Goal: Participate in discussion: Engage in conversation with other users on a specific topic

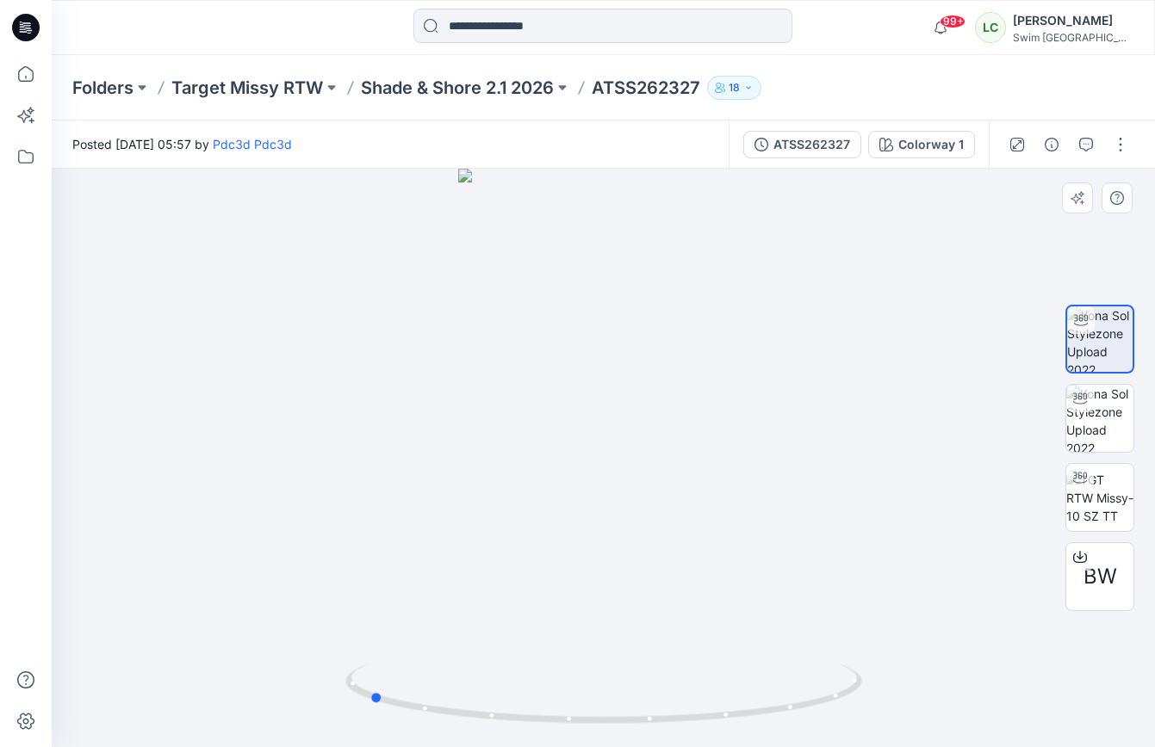
drag, startPoint x: 616, startPoint y: 510, endPoint x: 897, endPoint y: 456, distance: 286.6
click at [897, 456] on div at bounding box center [603, 458] width 1103 height 579
drag, startPoint x: 579, startPoint y: 613, endPoint x: 834, endPoint y: 592, distance: 256.6
click at [834, 592] on div at bounding box center [603, 458] width 1103 height 579
click at [1088, 146] on icon "button" at bounding box center [1086, 145] width 14 height 14
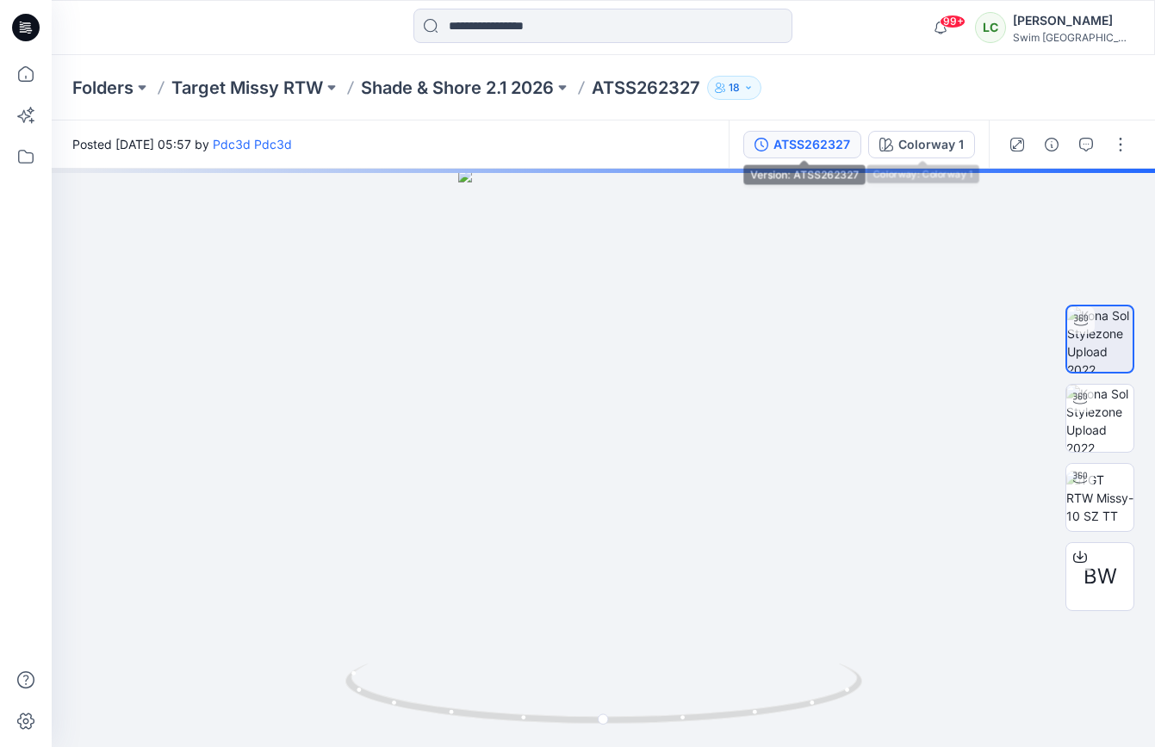
click at [834, 145] on div "ATSS262327" at bounding box center [811, 144] width 77 height 19
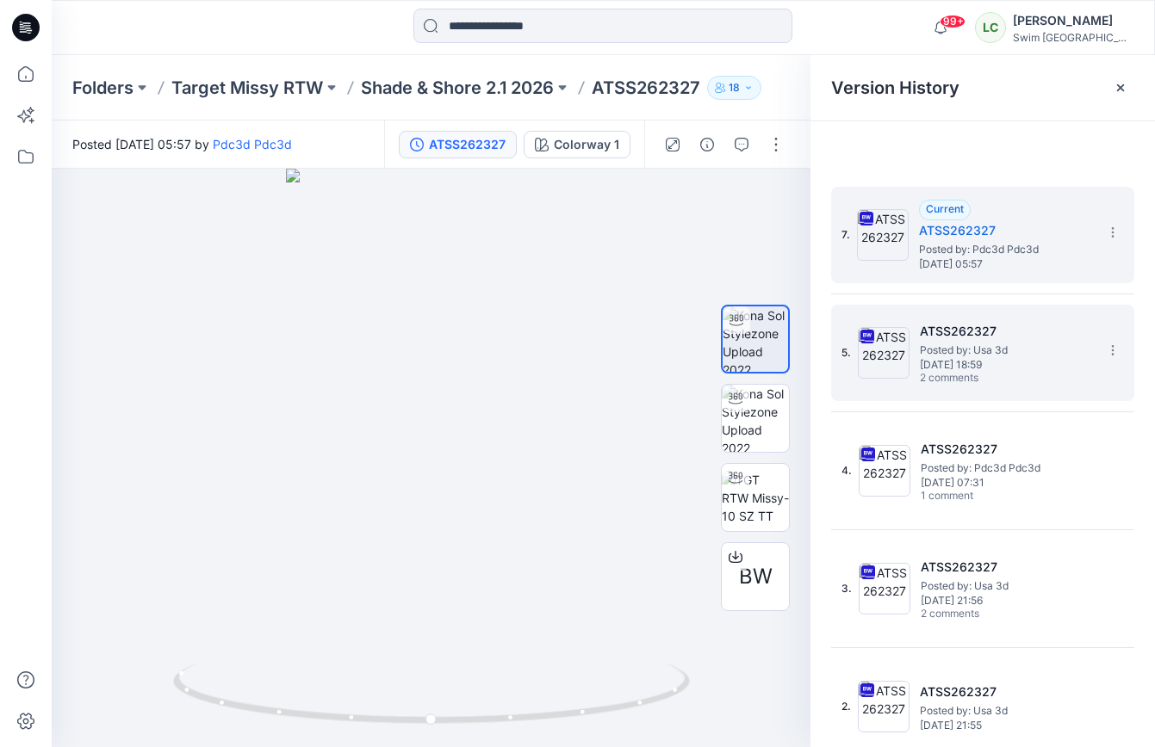
click at [961, 339] on h5 "ATSS262327" at bounding box center [1006, 331] width 172 height 21
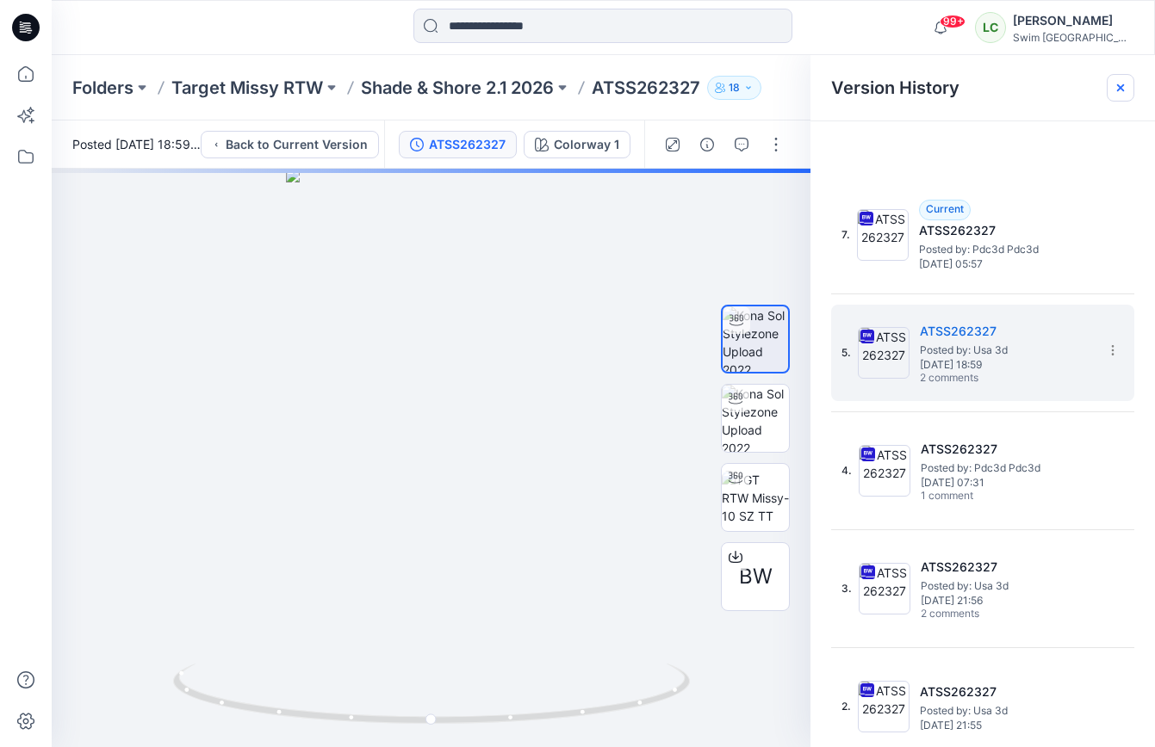
click at [1123, 85] on icon at bounding box center [1120, 87] width 7 height 7
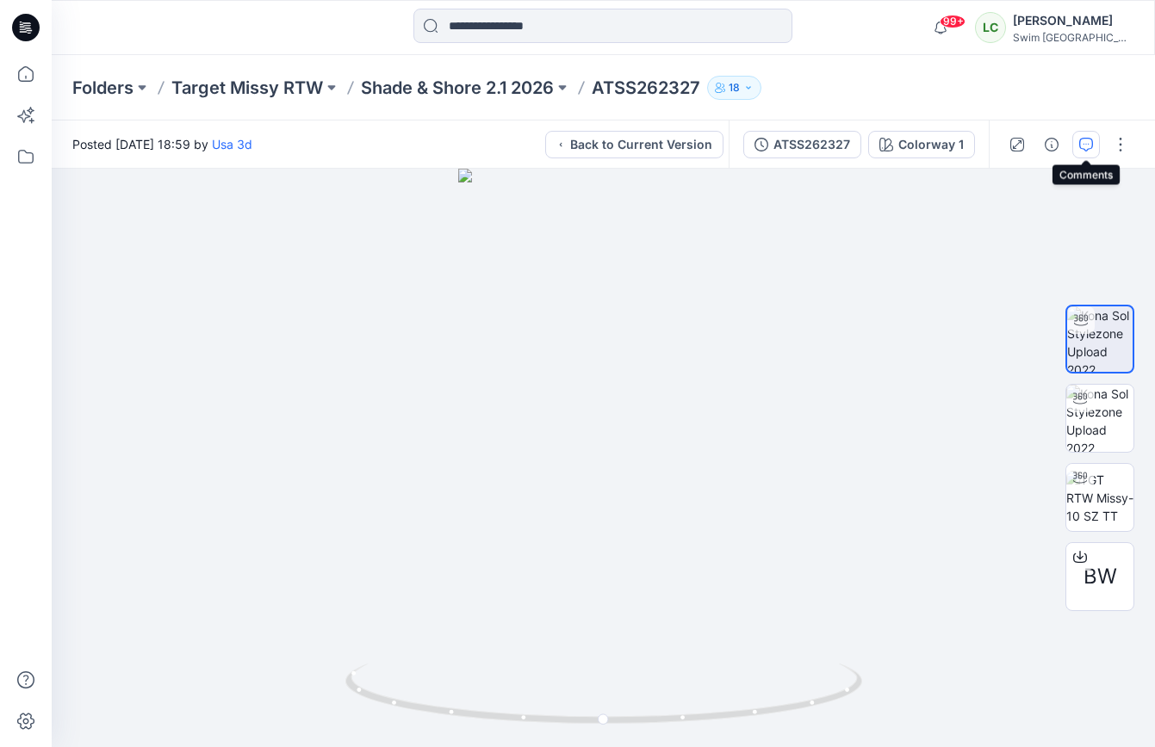
click at [1088, 151] on icon "button" at bounding box center [1086, 145] width 14 height 14
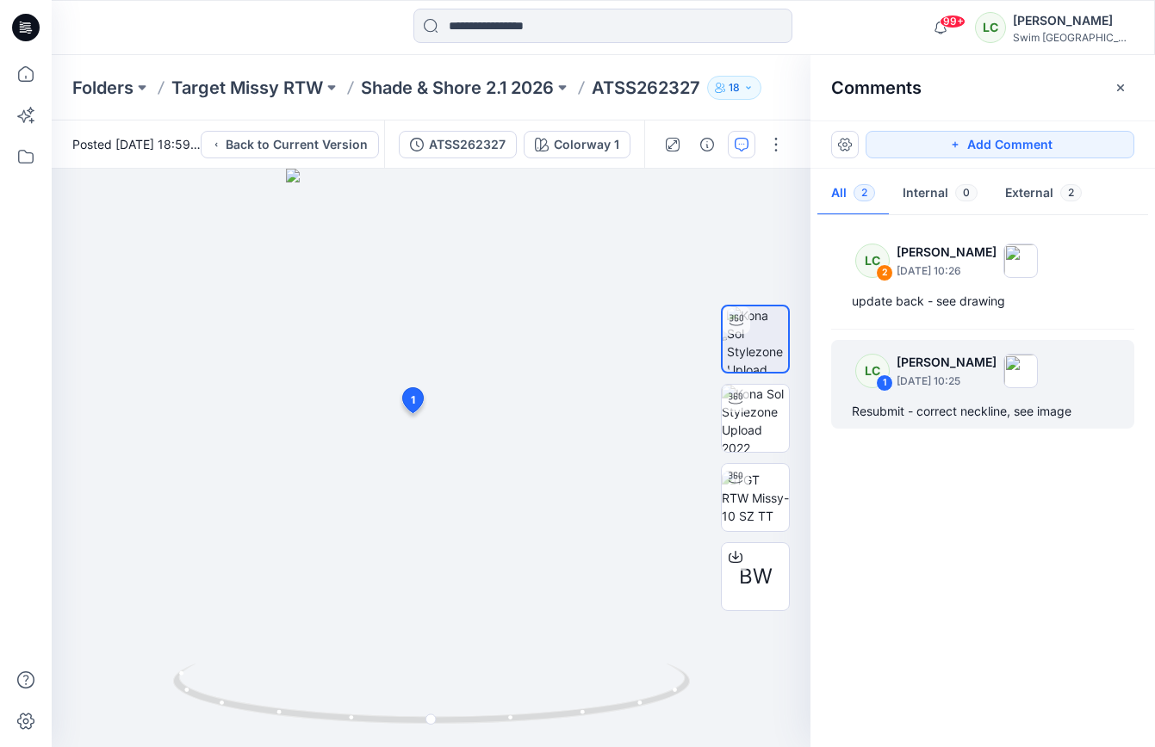
click at [962, 263] on p "[PERSON_NAME]" at bounding box center [946, 252] width 100 height 21
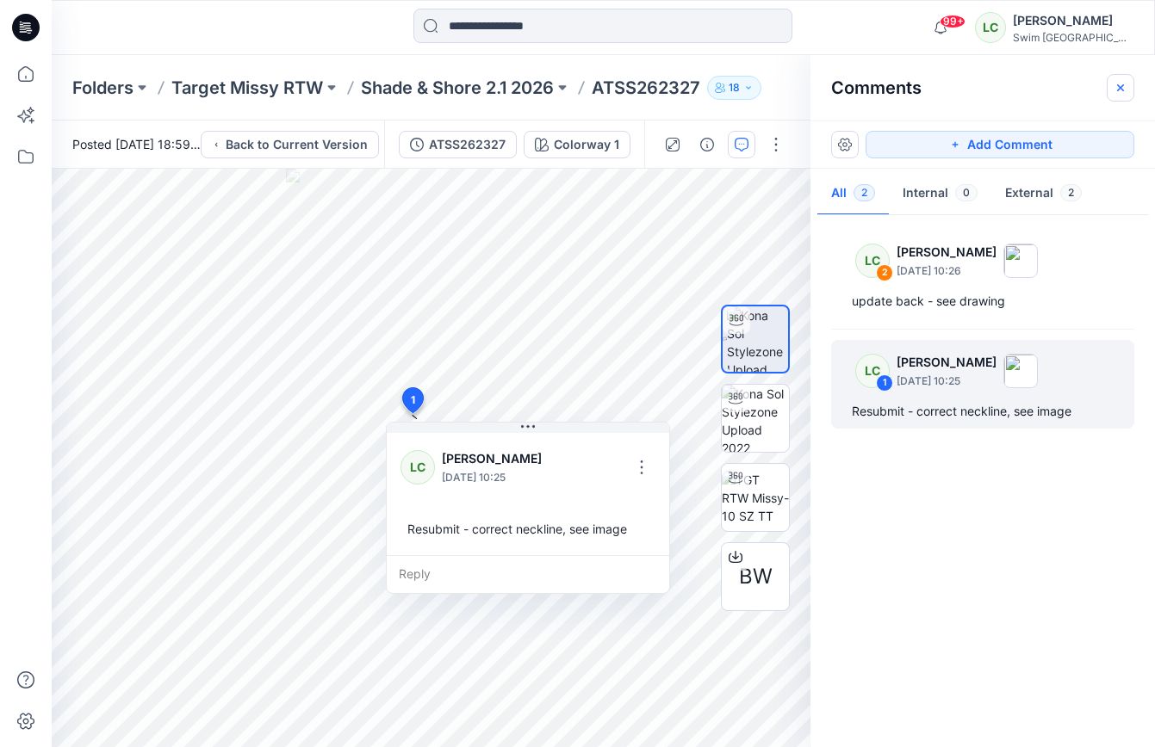
click at [1120, 86] on icon "button" at bounding box center [1120, 88] width 14 height 14
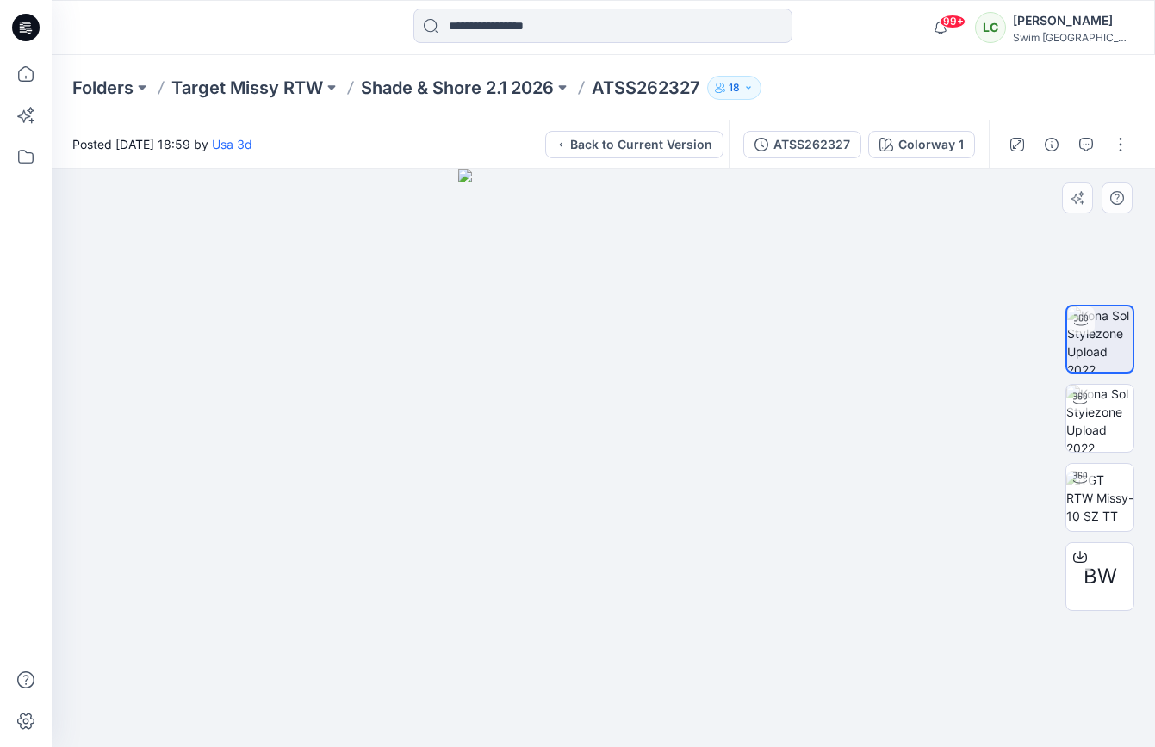
drag, startPoint x: 600, startPoint y: 479, endPoint x: 746, endPoint y: 439, distance: 150.8
click at [746, 439] on img at bounding box center [603, 458] width 291 height 579
drag, startPoint x: 592, startPoint y: 595, endPoint x: 692, endPoint y: 585, distance: 100.4
click at [693, 586] on img at bounding box center [603, 458] width 291 height 579
click at [586, 654] on img at bounding box center [603, 458] width 291 height 579
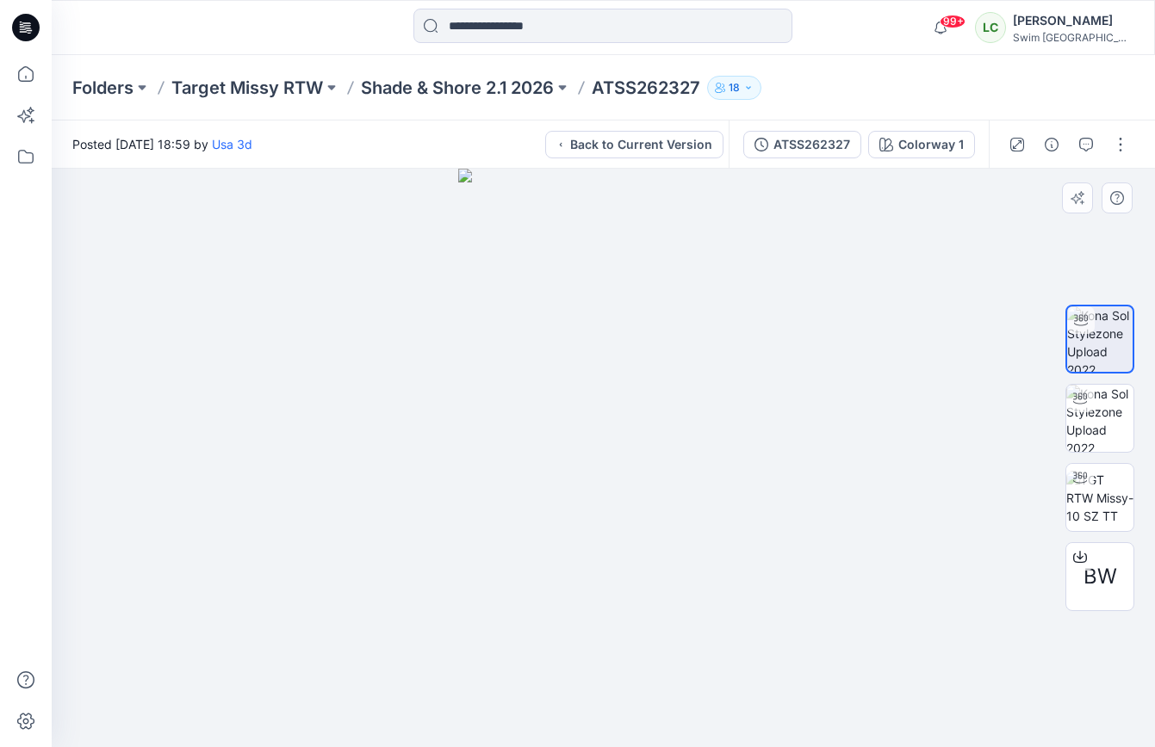
drag, startPoint x: 598, startPoint y: 558, endPoint x: 740, endPoint y: 558, distance: 142.1
click at [740, 558] on img at bounding box center [603, 458] width 291 height 579
click at [1088, 146] on icon "button" at bounding box center [1086, 145] width 14 height 14
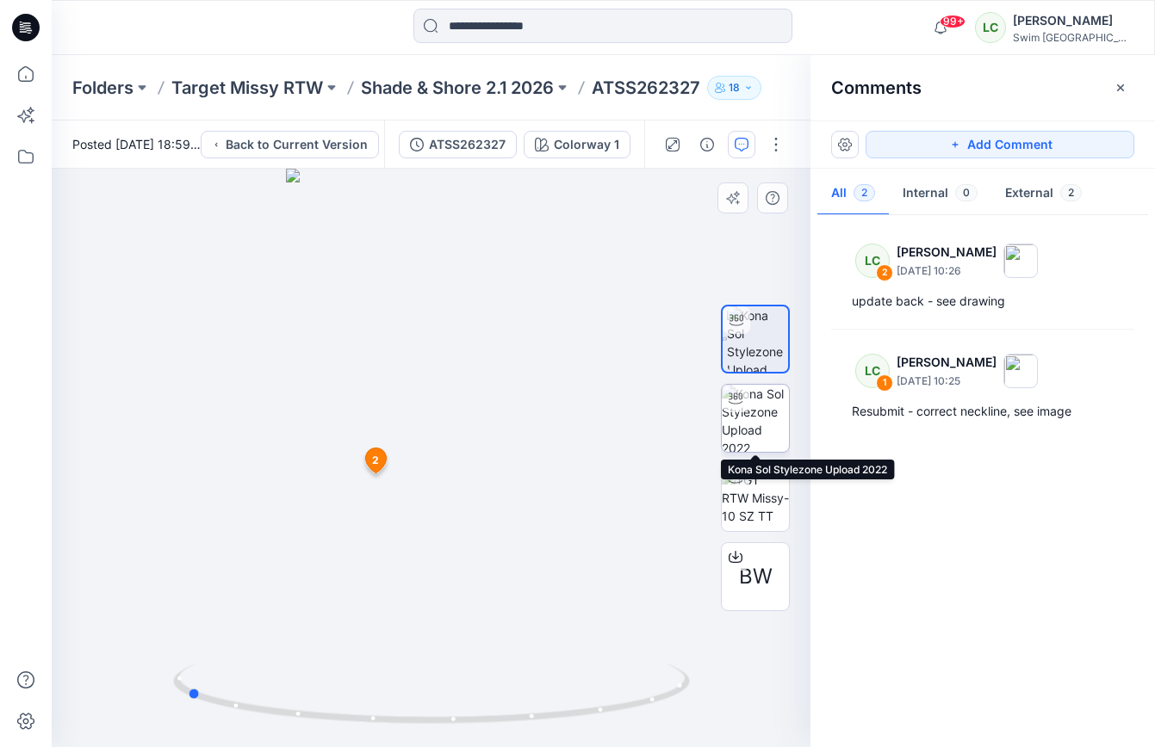
drag, startPoint x: 452, startPoint y: 574, endPoint x: 723, endPoint y: 447, distance: 299.7
click at [723, 447] on div "BW Colorway 1 Loading... Material Properties Loading... 3 2 update back - see d…" at bounding box center [431, 458] width 759 height 579
click at [1118, 83] on icon "button" at bounding box center [1120, 88] width 14 height 14
